Goal: Task Accomplishment & Management: Use online tool/utility

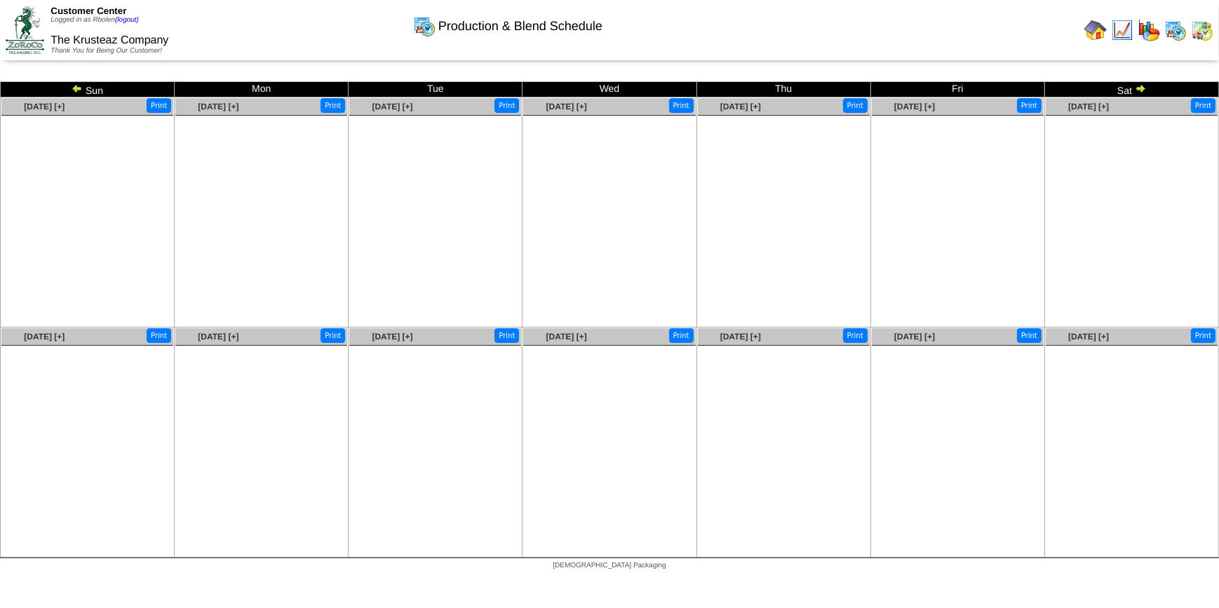
click at [1092, 32] on img at bounding box center [1095, 30] width 22 height 22
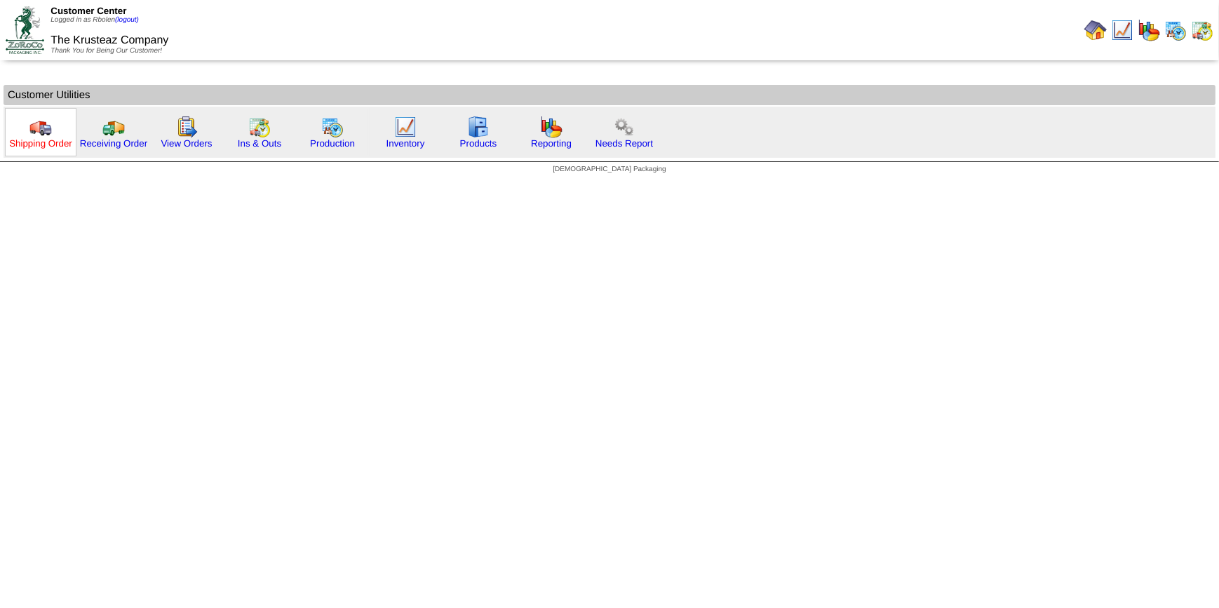
click at [24, 145] on link "Shipping Order" at bounding box center [40, 143] width 63 height 11
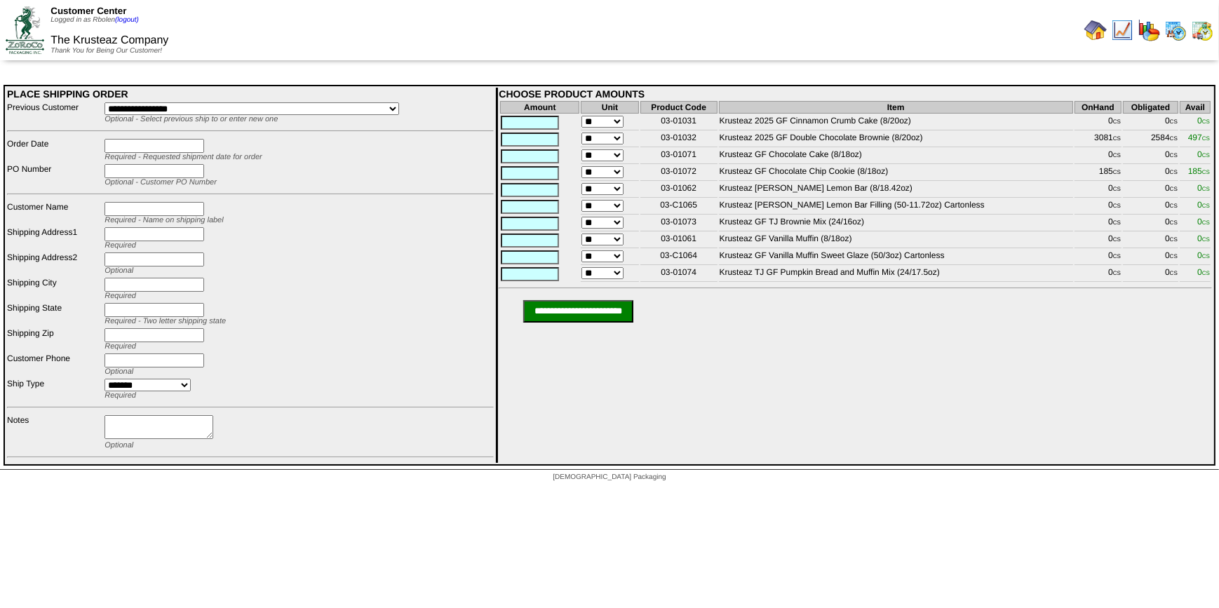
click at [1096, 32] on img at bounding box center [1095, 30] width 22 height 22
